Goal: Task Accomplishment & Management: Complete application form

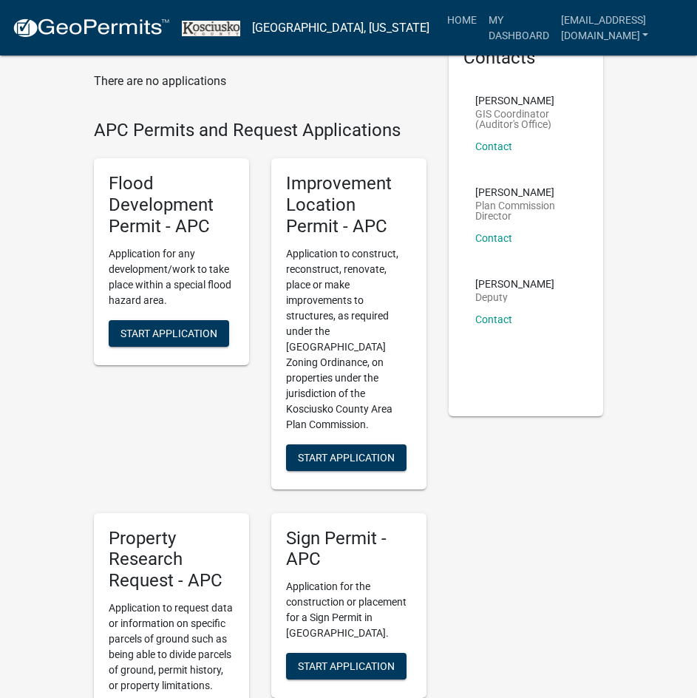
scroll to position [222, 0]
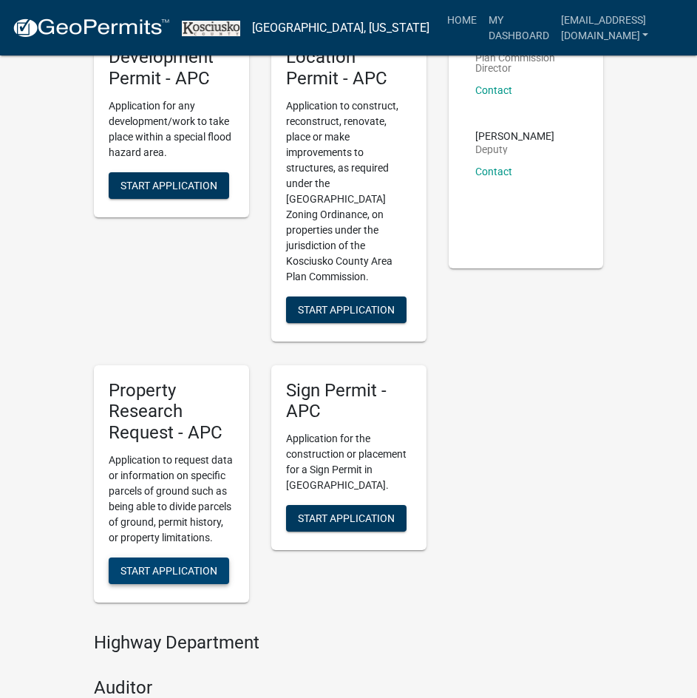
click at [165, 565] on span "Start Application" at bounding box center [169, 571] width 97 height 12
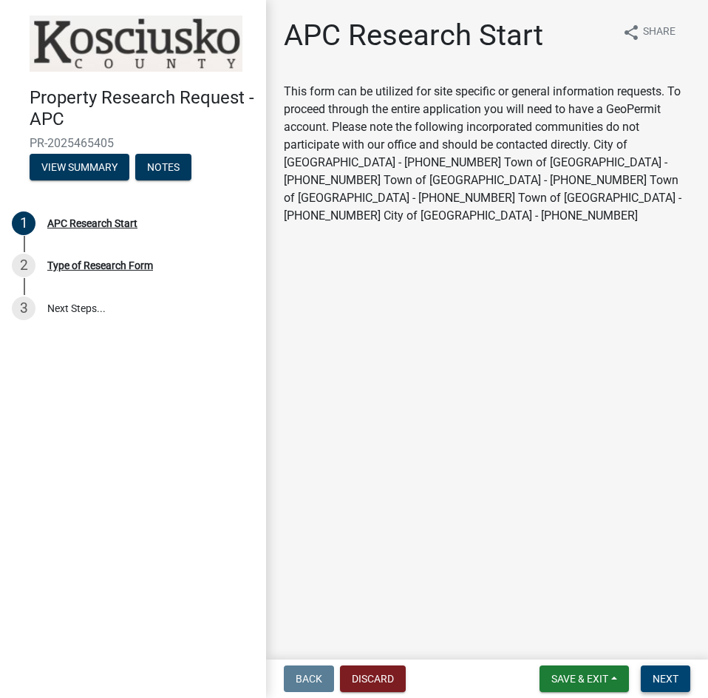
click at [666, 682] on span "Next" at bounding box center [666, 679] width 26 height 12
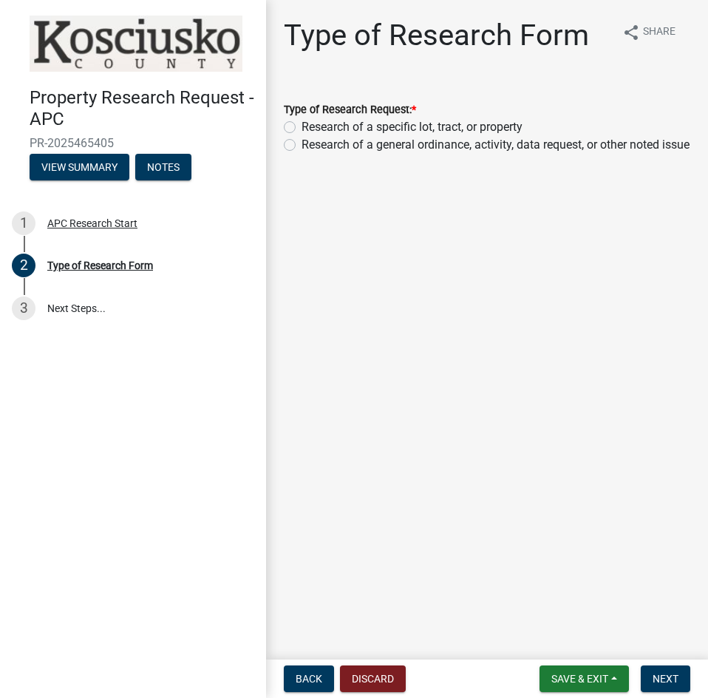
click at [330, 126] on label "Research of a specific lot, tract, or property" at bounding box center [412, 127] width 221 height 18
click at [311, 126] on input "Research of a specific lot, tract, or property" at bounding box center [307, 123] width 10 height 10
radio input "true"
click at [659, 680] on span "Next" at bounding box center [666, 679] width 26 height 12
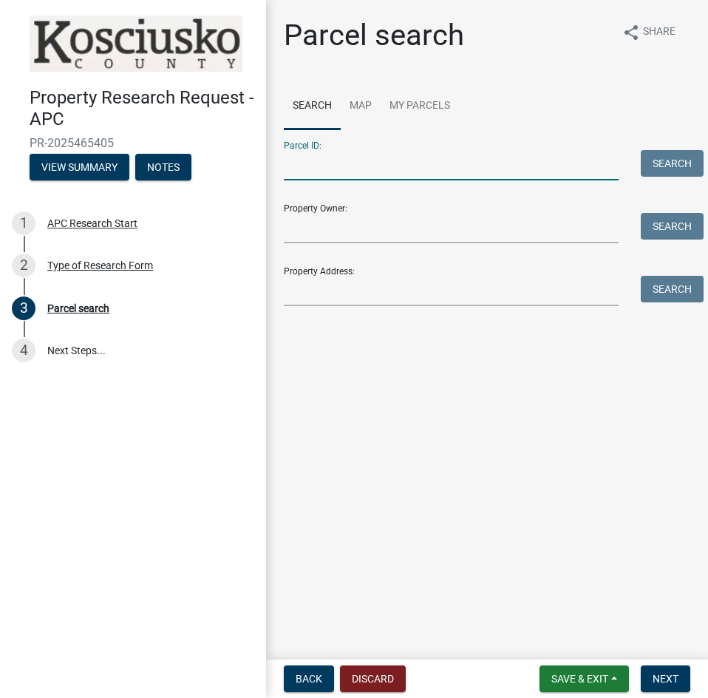
click at [331, 165] on input "Parcel ID:" at bounding box center [451, 165] width 335 height 30
paste input "[PHONE_NUMBER].A"
type input "[PHONE_NUMBER].A"
click at [660, 166] on button "Search" at bounding box center [672, 163] width 63 height 27
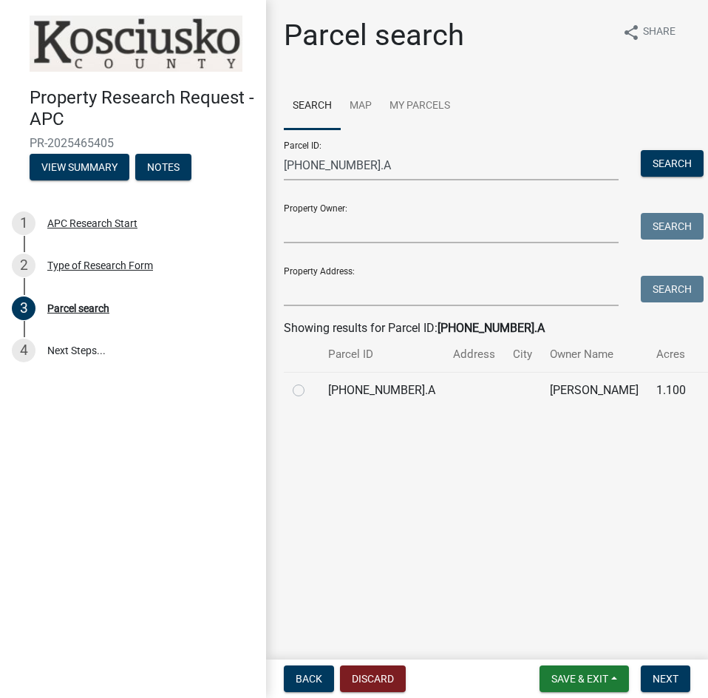
click at [311, 382] on label at bounding box center [311, 382] width 0 height 0
click at [311, 391] on input "radio" at bounding box center [316, 387] width 10 height 10
radio input "true"
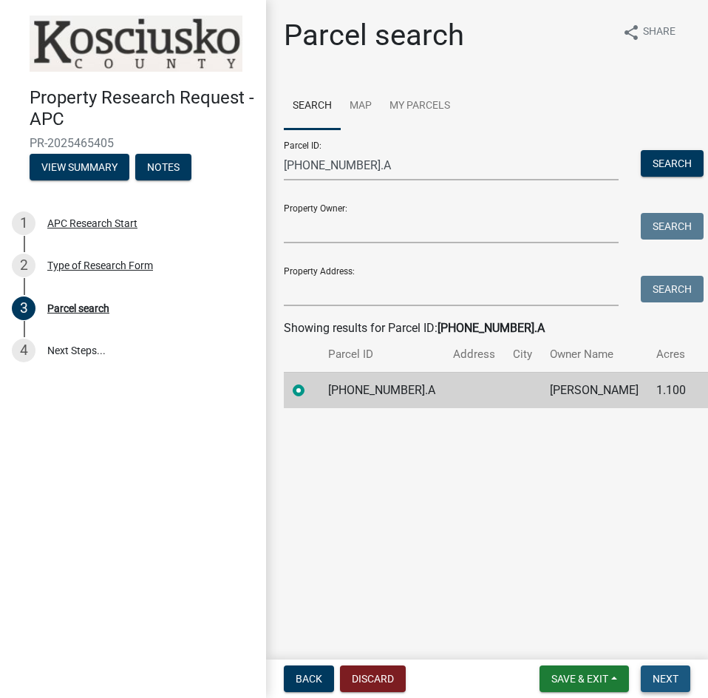
click at [677, 680] on span "Next" at bounding box center [666, 679] width 26 height 12
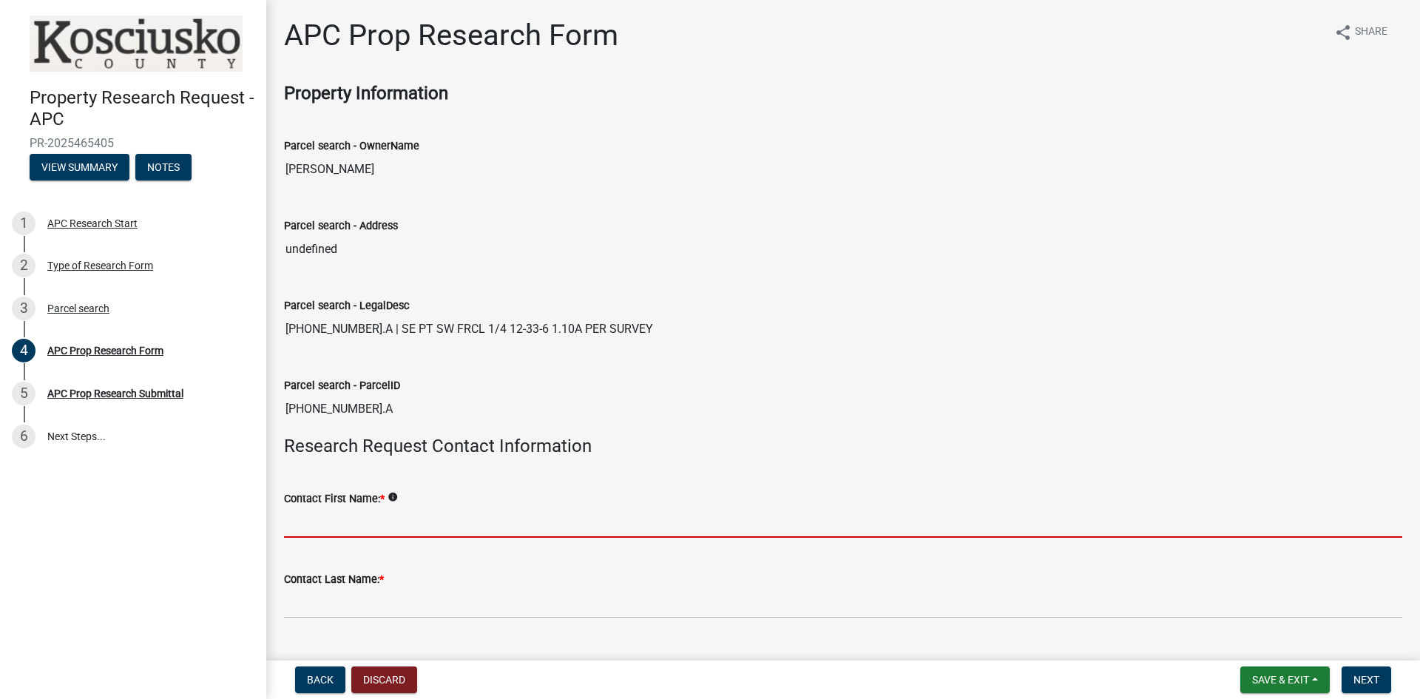
click at [420, 516] on input "Contact First Name: *" at bounding box center [843, 522] width 1118 height 30
type input "[PERSON_NAME]"
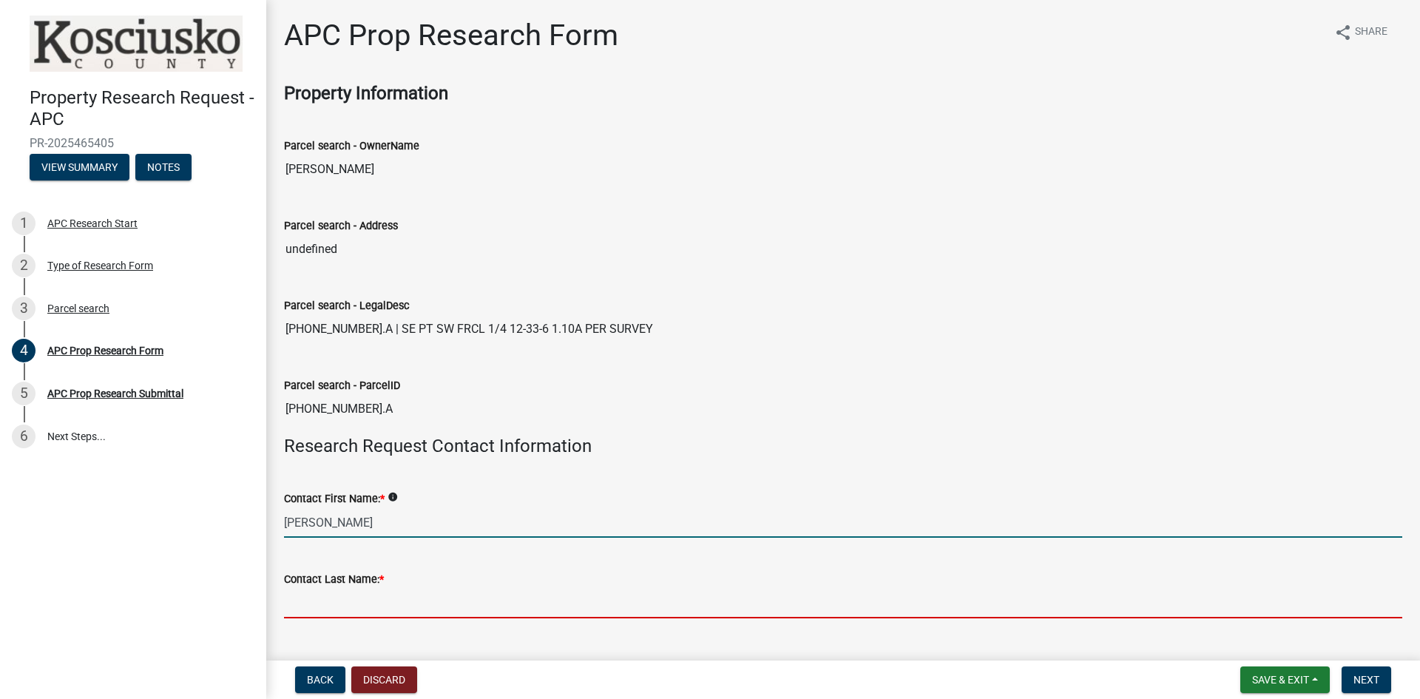
click at [391, 600] on input "Contact Last Name: *" at bounding box center [843, 603] width 1118 height 30
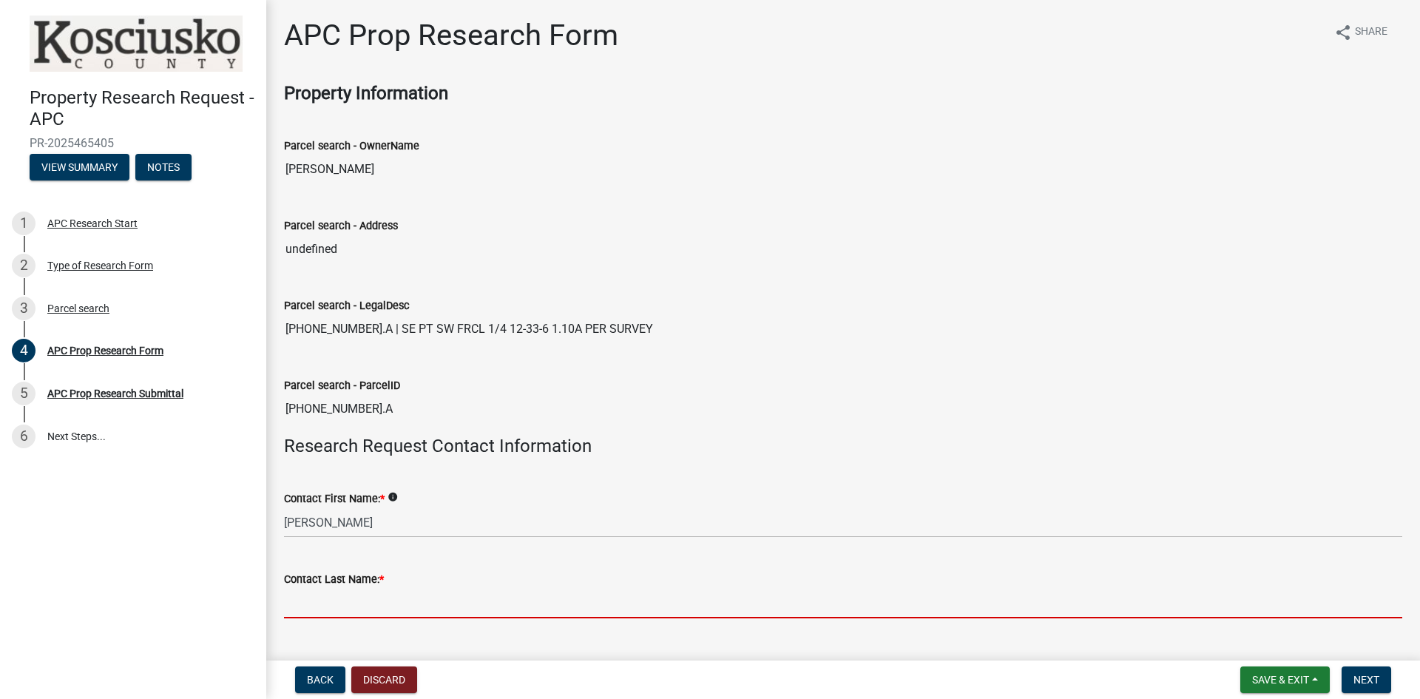
type input "[PERSON_NAME]"
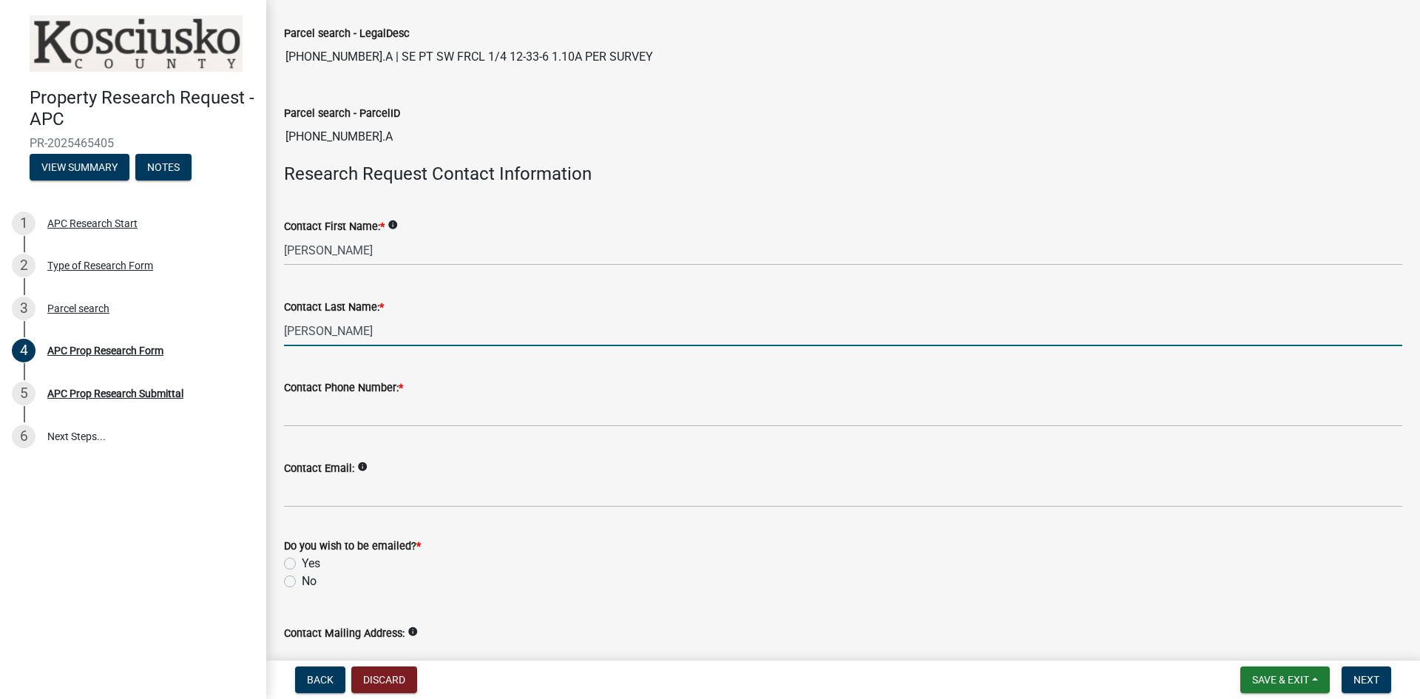
scroll to position [296, 0]
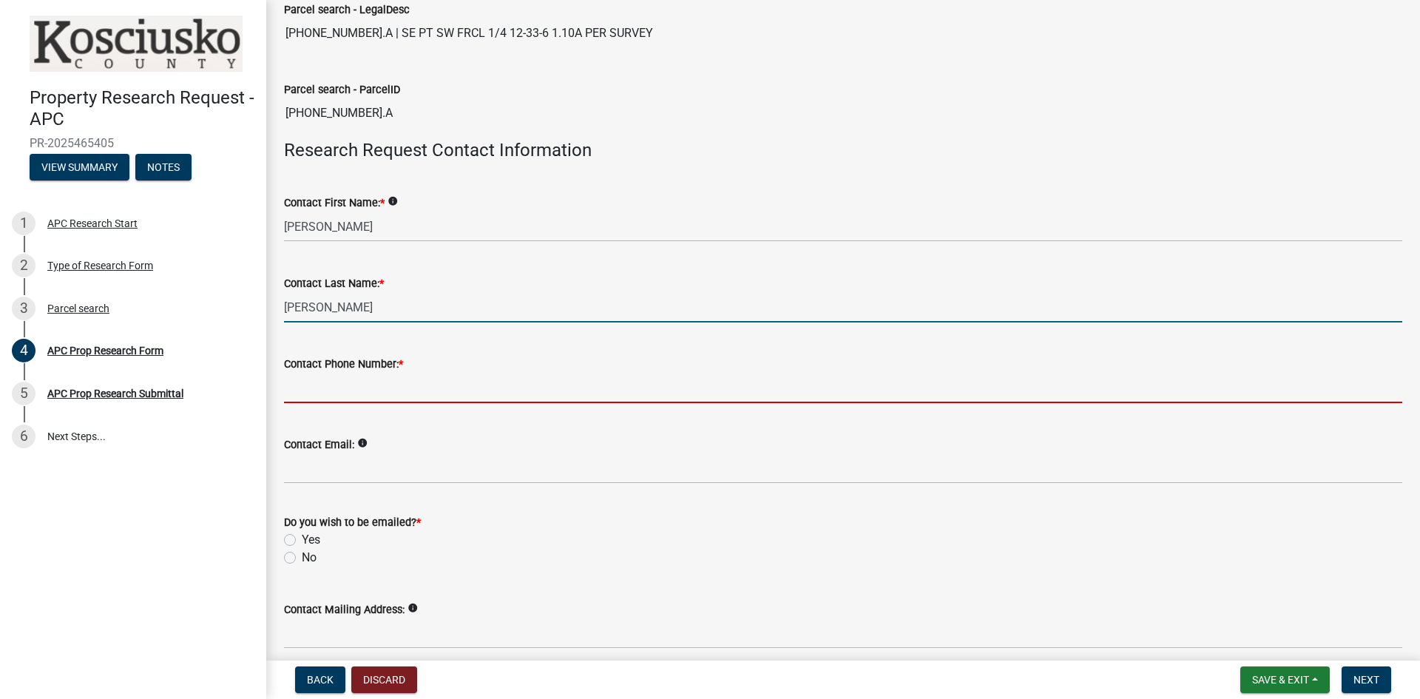
click at [320, 390] on input "Contact Phone Number: *" at bounding box center [843, 388] width 1118 height 30
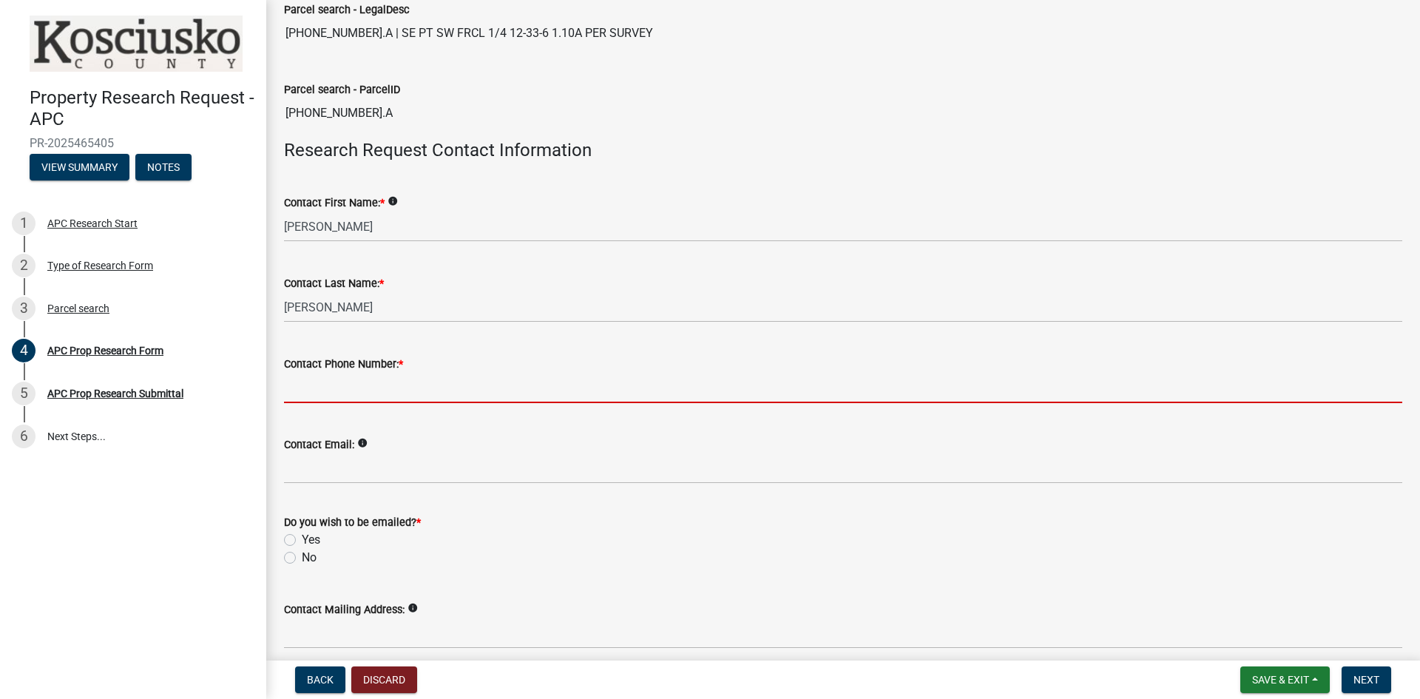
type input "5745493029"
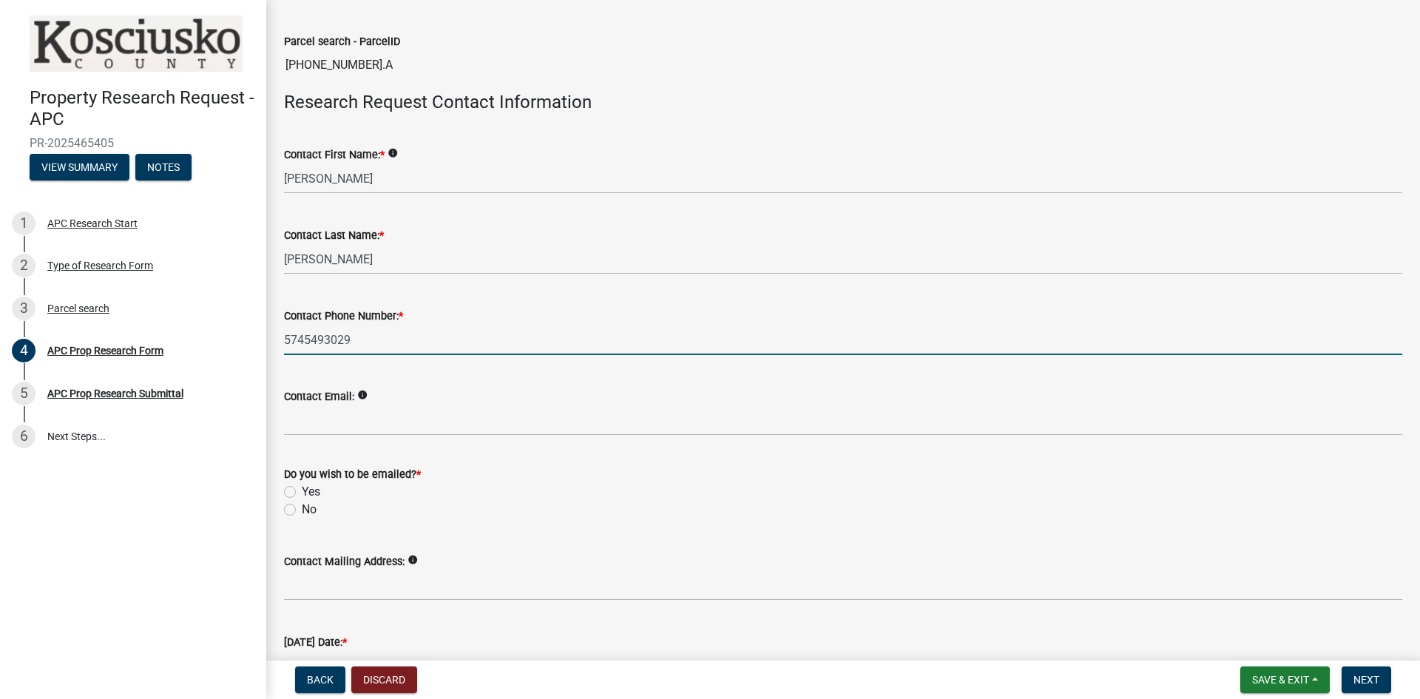
scroll to position [370, 0]
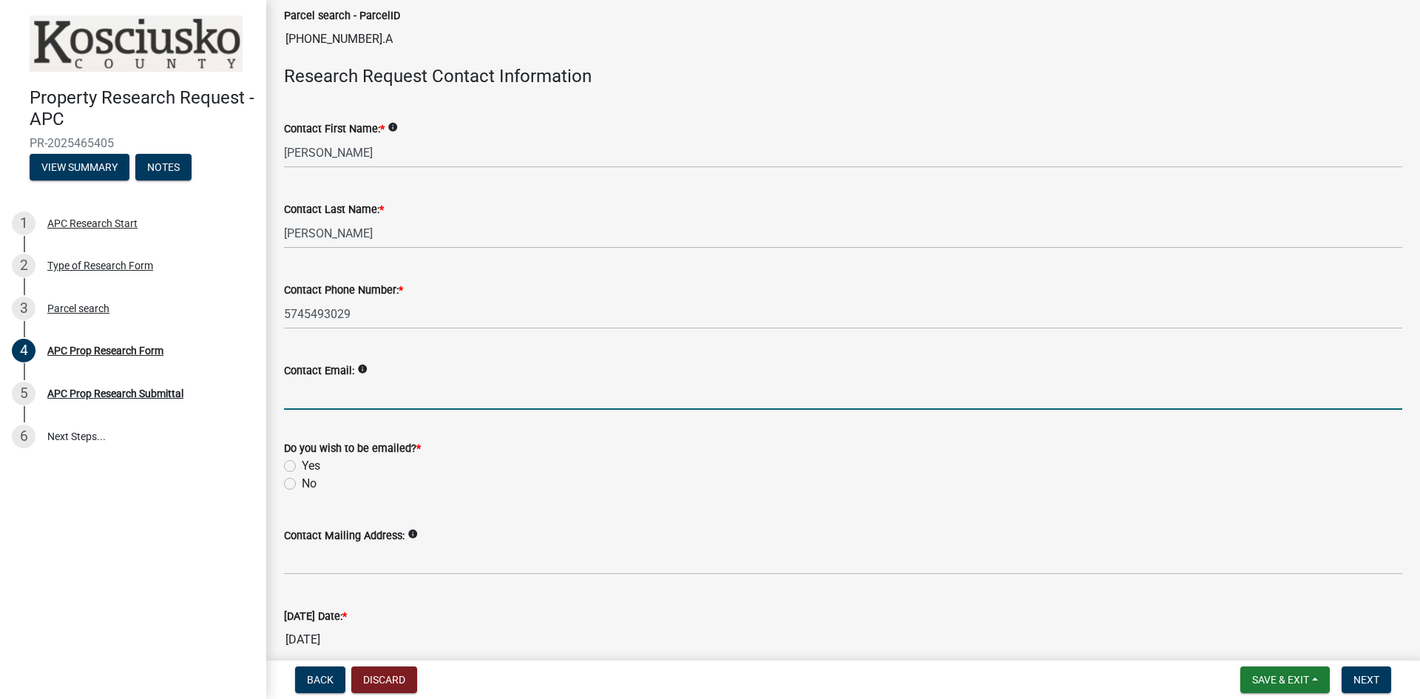
click at [344, 399] on input "Contact Email:" at bounding box center [843, 394] width 1118 height 30
type input "[EMAIL_ADDRESS][DOMAIN_NAME]"
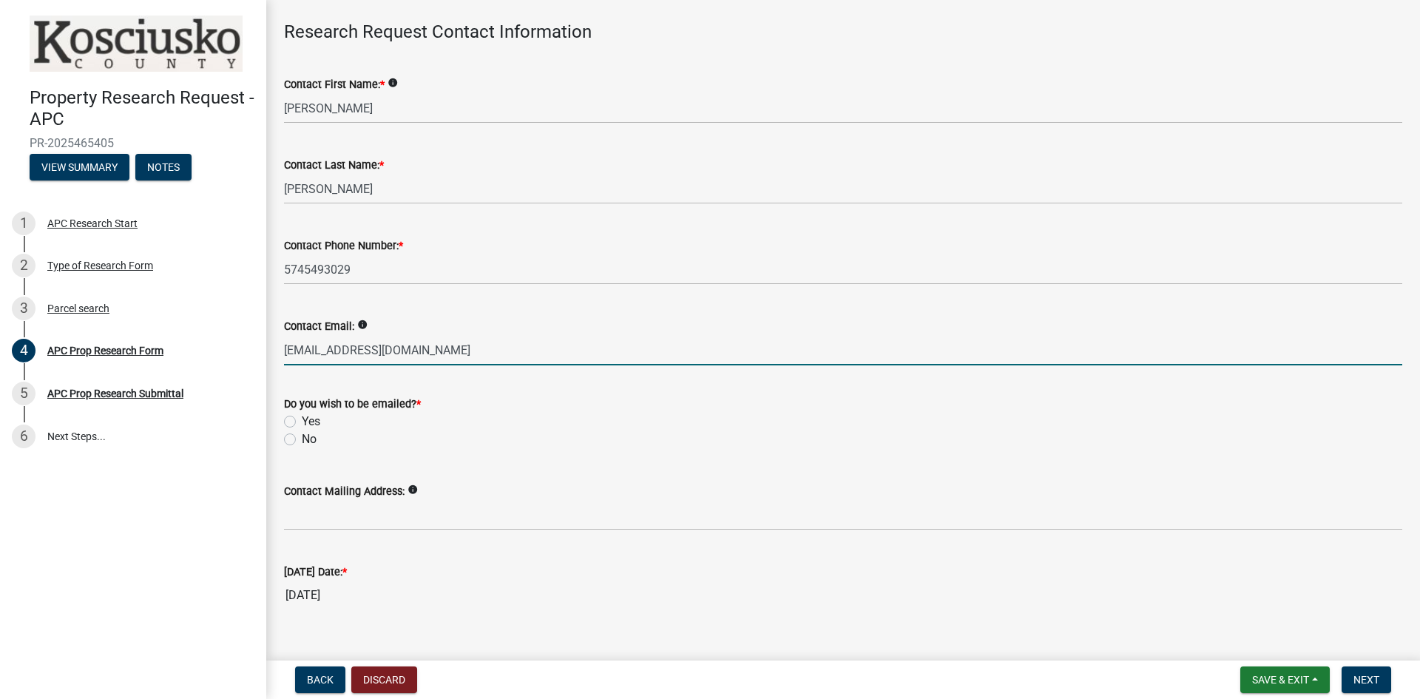
scroll to position [439, 0]
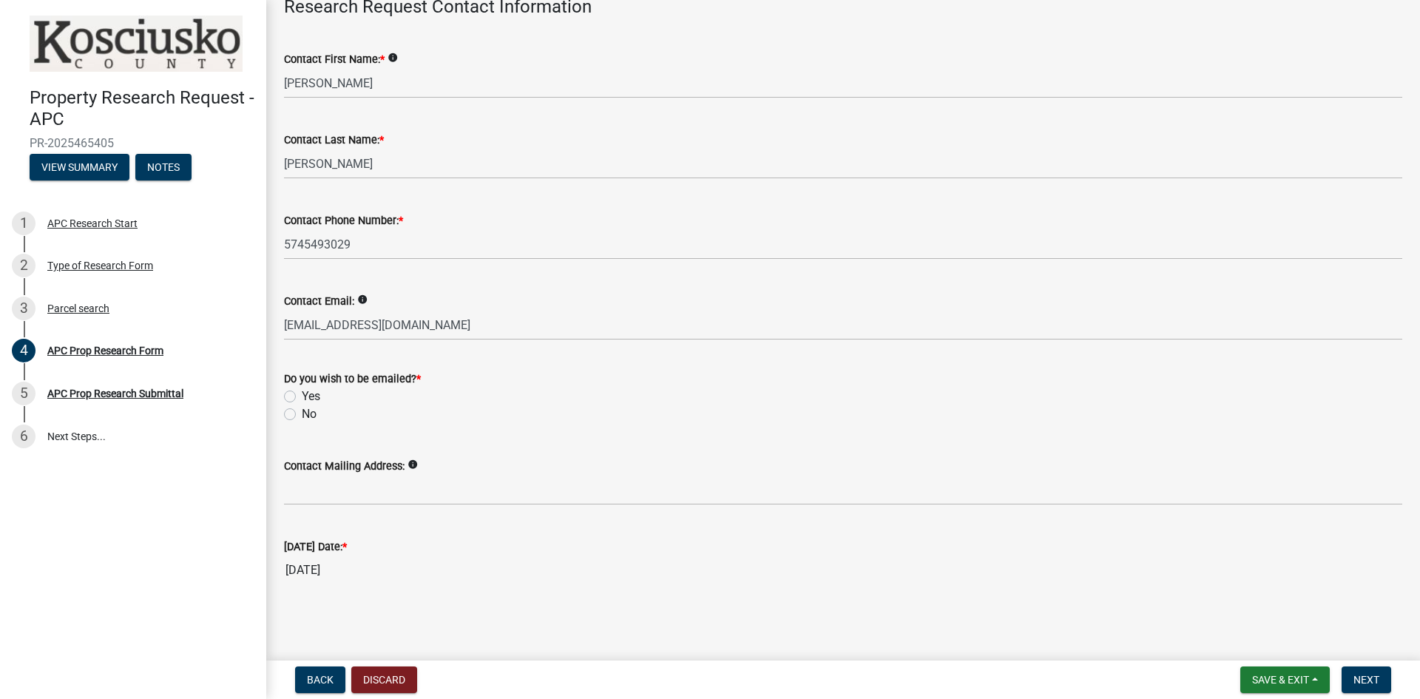
click at [305, 393] on label "Yes" at bounding box center [311, 396] width 18 height 18
click at [305, 393] on input "Yes" at bounding box center [307, 392] width 10 height 10
radio input "true"
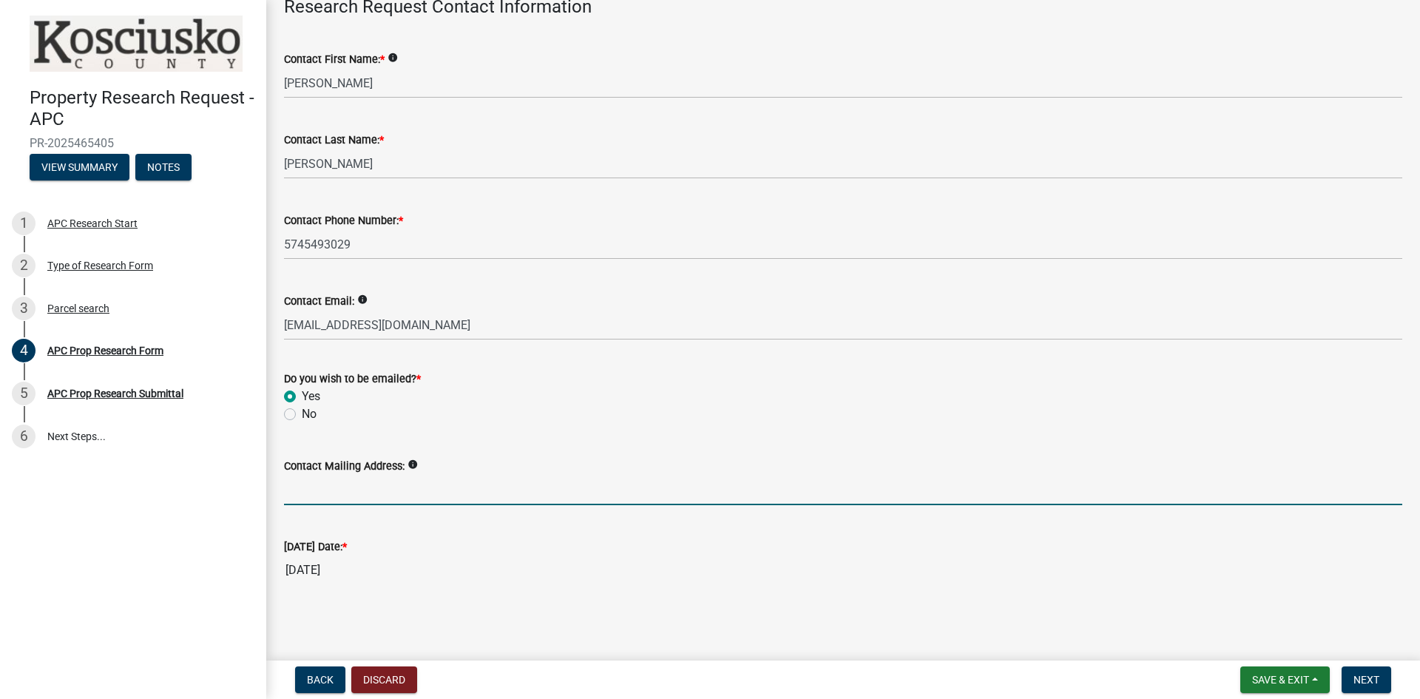
click at [347, 489] on input "Contact Mailing Address:" at bounding box center [843, 490] width 1118 height 30
click at [708, 685] on span "Next" at bounding box center [1366, 680] width 26 height 12
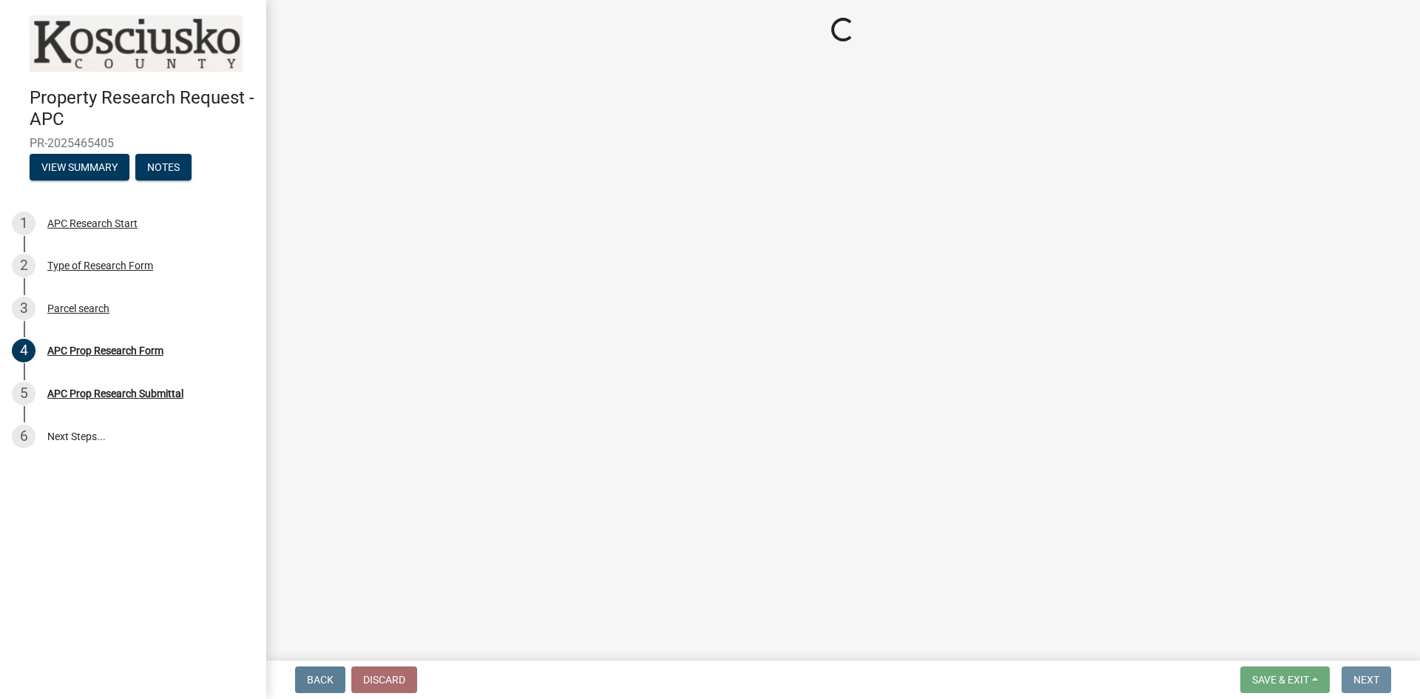
scroll to position [0, 0]
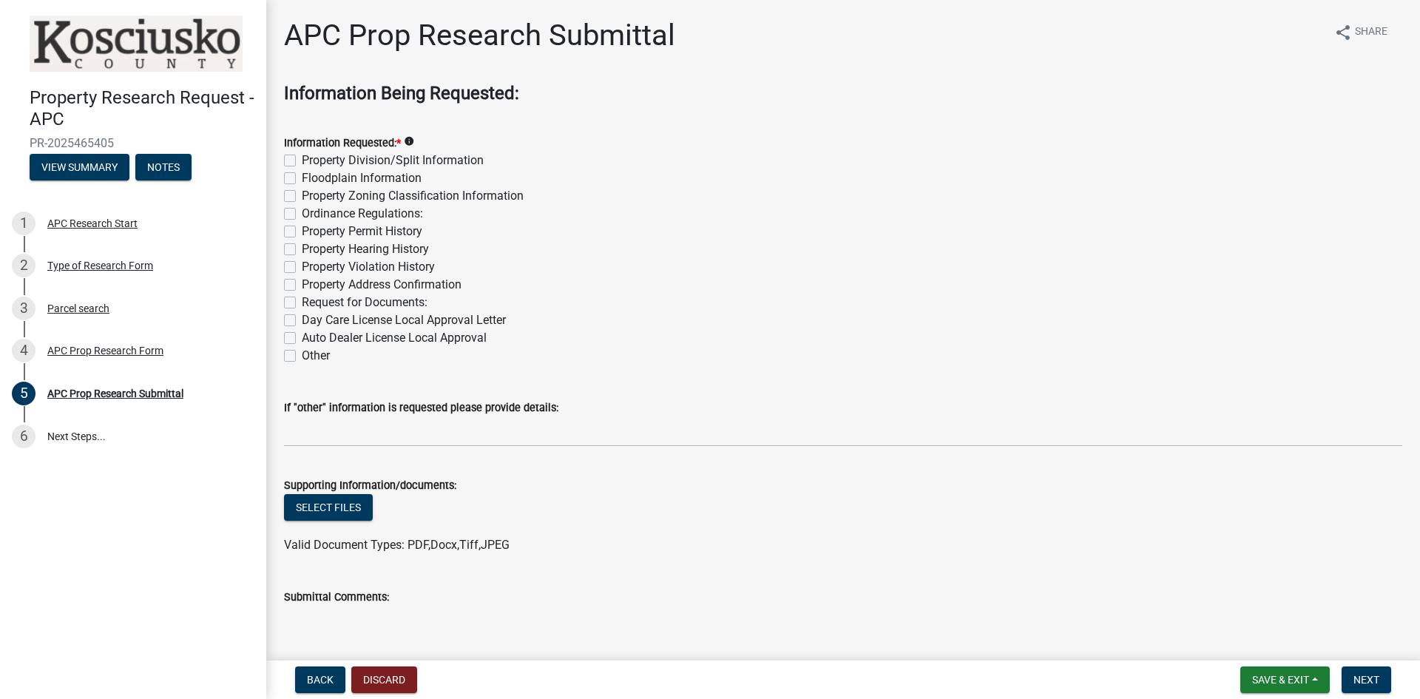
click at [302, 164] on label "Property Division/Split Information" at bounding box center [393, 161] width 182 height 18
click at [302, 161] on input "Property Division/Split Information" at bounding box center [307, 157] width 10 height 10
checkbox input "true"
checkbox input "false"
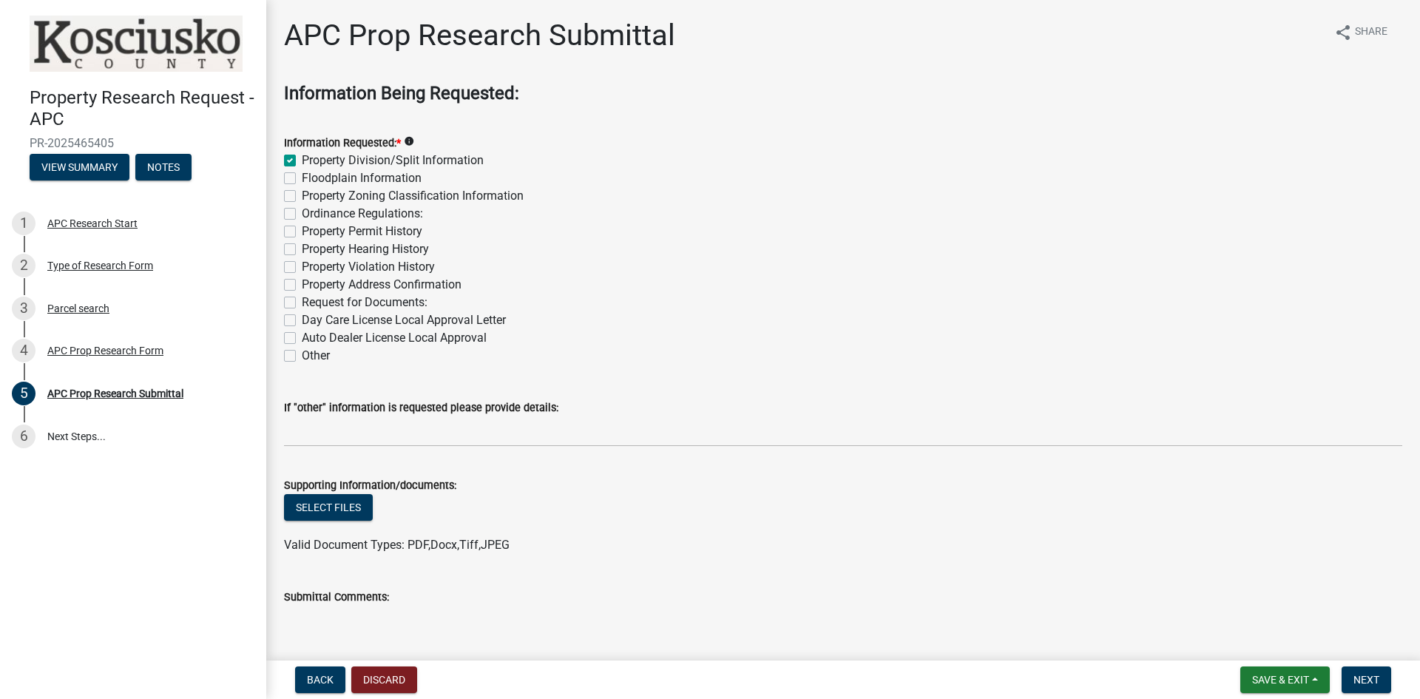
checkbox input "false"
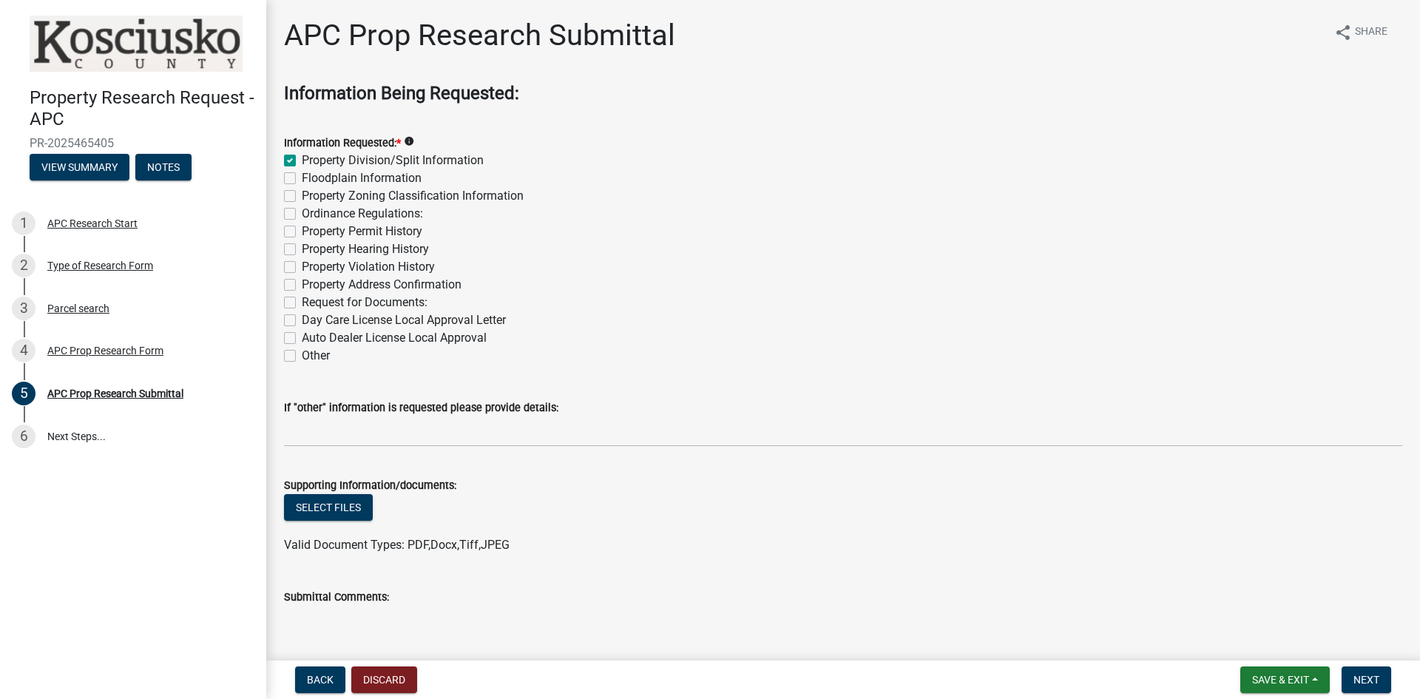
checkbox input "false"
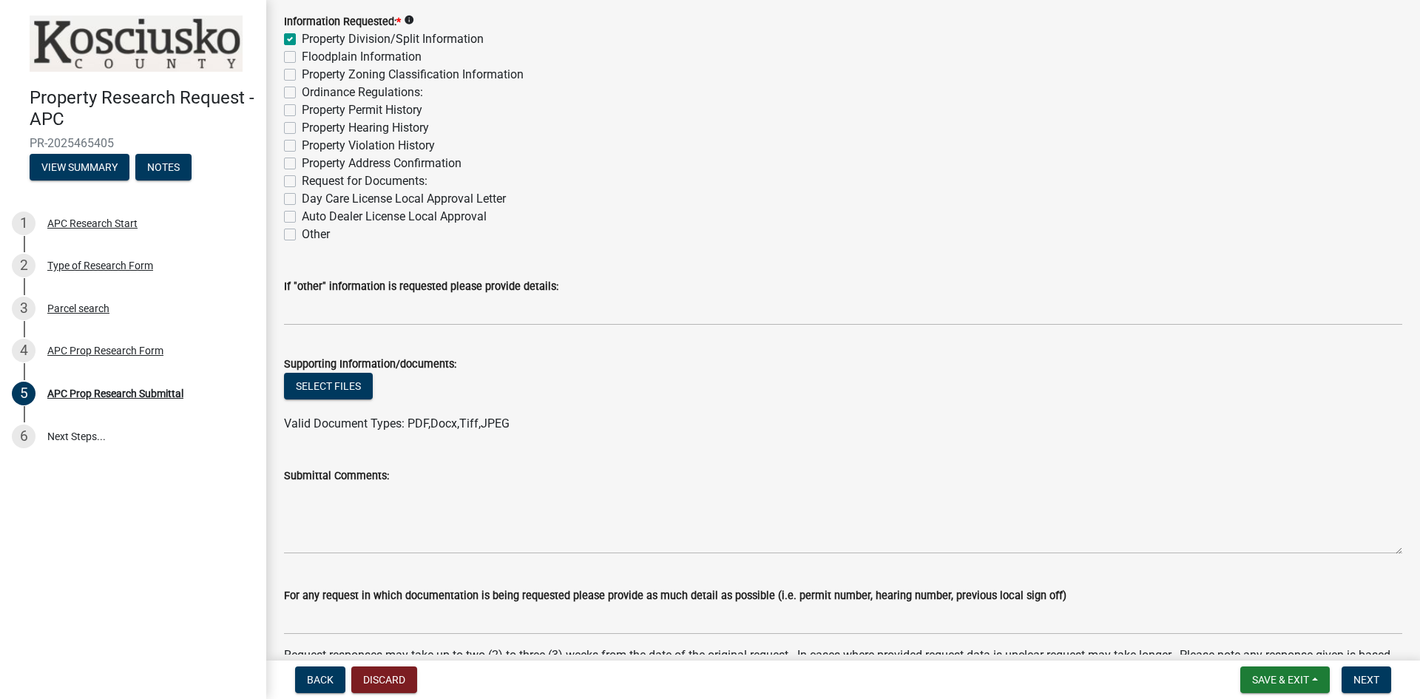
scroll to position [148, 0]
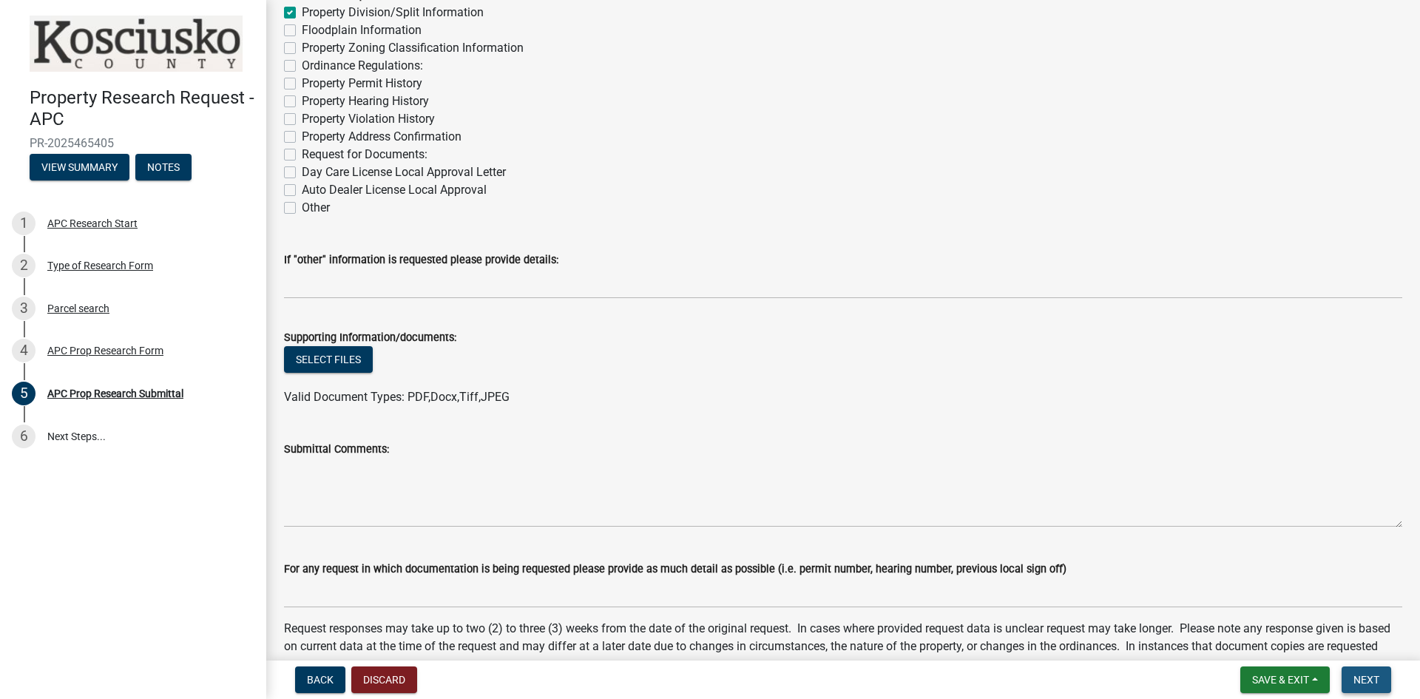
click at [708, 676] on span "Next" at bounding box center [1366, 680] width 26 height 12
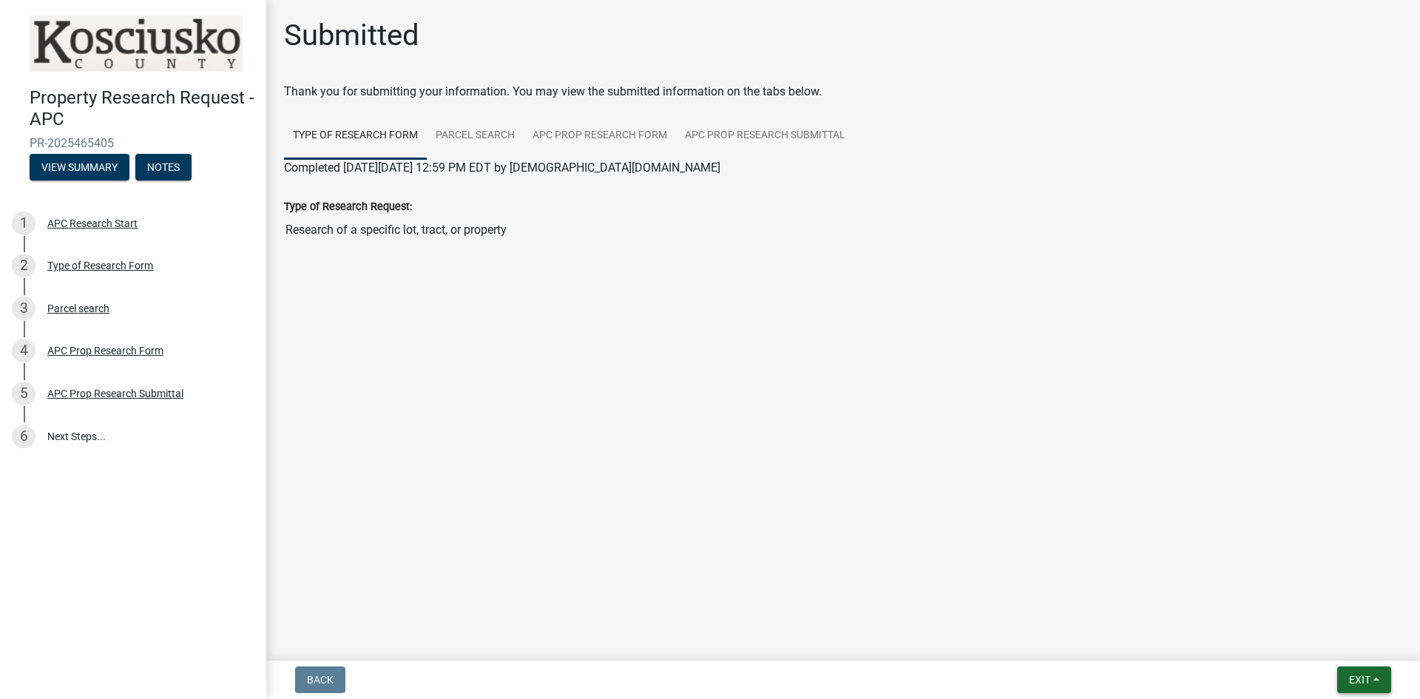
click at [708, 689] on button "Exit" at bounding box center [1364, 679] width 54 height 27
click at [708, 637] on button "Save & Exit" at bounding box center [1332, 640] width 118 height 35
